Goal: Information Seeking & Learning: Learn about a topic

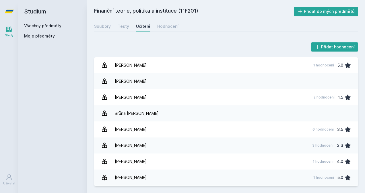
click at [37, 23] on h2 "Studium" at bounding box center [52, 11] width 57 height 23
click at [40, 25] on link "Všechny předměty" at bounding box center [42, 25] width 37 height 5
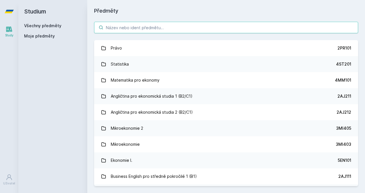
click at [153, 26] on input "search" at bounding box center [226, 27] width 264 height 11
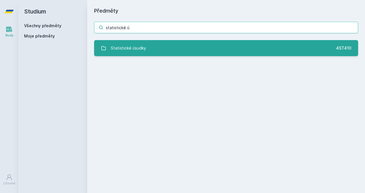
type input "statistické ú"
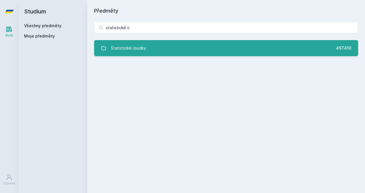
click at [147, 45] on link "Statistické úsudky 4ST410" at bounding box center [226, 48] width 264 height 16
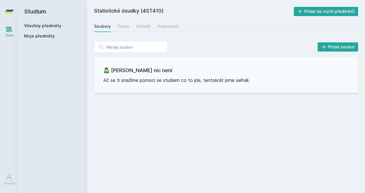
click at [133, 27] on div "Soubory Testy Učitelé Hodnocení" at bounding box center [226, 26] width 264 height 11
click at [118, 26] on div "Testy" at bounding box center [123, 27] width 11 height 6
click at [148, 26] on div "Soubory Testy Učitelé Hodnocení" at bounding box center [226, 26] width 264 height 11
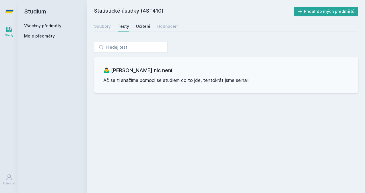
click at [147, 26] on div "Učitelé" at bounding box center [143, 27] width 14 height 6
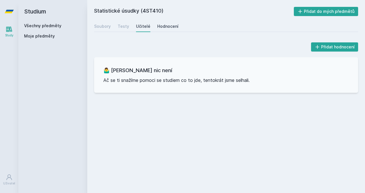
click at [165, 26] on div "Hodnocení" at bounding box center [167, 27] width 21 height 6
click at [102, 26] on div "Soubory" at bounding box center [102, 27] width 17 height 6
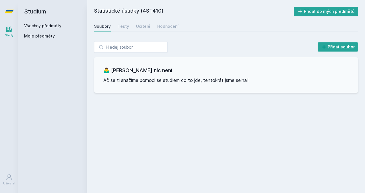
click at [36, 26] on link "Všechny předměty" at bounding box center [42, 25] width 37 height 5
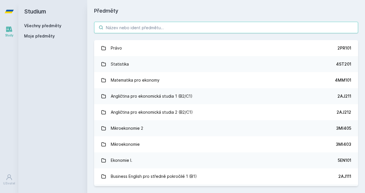
click at [126, 31] on input "search" at bounding box center [226, 27] width 264 height 11
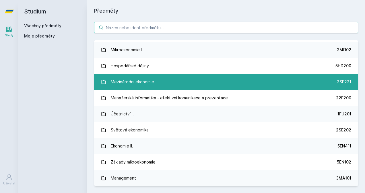
scroll to position [143, 0]
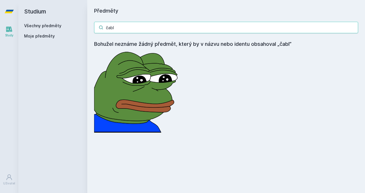
drag, startPoint x: 145, startPoint y: 29, endPoint x: 0, endPoint y: 27, distance: 145.4
click at [0, 28] on html "Study Uživatel Studium Všechny předměty Moje předměty Předměty čabl Bohužel nez…" at bounding box center [182, 96] width 365 height 193
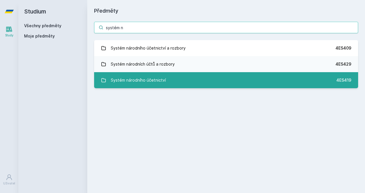
type input "systém n"
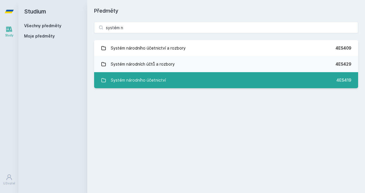
click at [158, 77] on div "Systém národního účetnictví" at bounding box center [138, 80] width 55 height 11
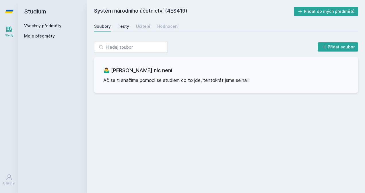
click at [124, 30] on link "Testy" at bounding box center [123, 26] width 11 height 11
click at [143, 29] on link "Učitelé" at bounding box center [143, 26] width 14 height 11
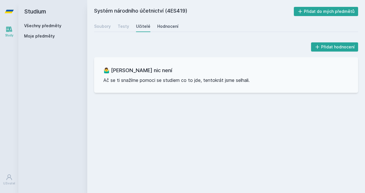
click at [159, 29] on div "Hodnocení" at bounding box center [167, 27] width 21 height 6
click at [103, 28] on div "Soubory" at bounding box center [102, 27] width 17 height 6
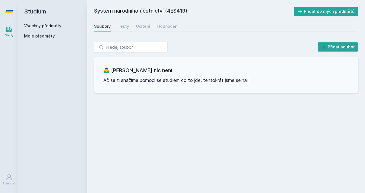
click at [30, 25] on link "Všechny předměty" at bounding box center [42, 25] width 37 height 5
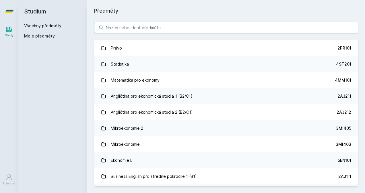
click at [160, 28] on input "search" at bounding box center [226, 27] width 264 height 11
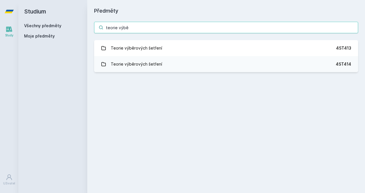
type input "teorie výbě"
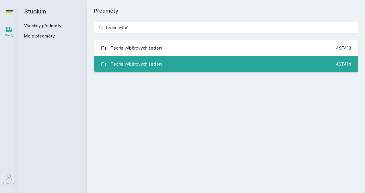
click at [161, 60] on link "Teorie výběrových šetření 4ST414" at bounding box center [226, 64] width 264 height 16
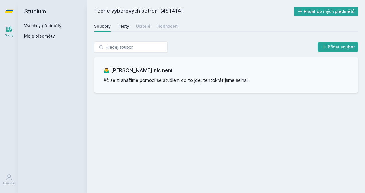
click at [124, 23] on link "Testy" at bounding box center [123, 26] width 11 height 11
click at [152, 29] on div "Soubory Testy Učitelé Hodnocení" at bounding box center [226, 26] width 264 height 11
click at [146, 28] on div "Učitelé" at bounding box center [143, 27] width 14 height 6
